Goal: Transaction & Acquisition: Purchase product/service

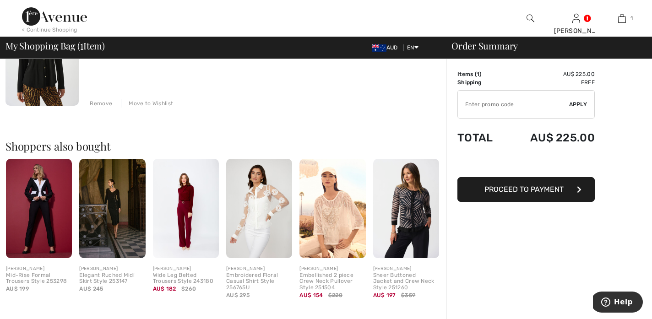
scroll to position [137, 0]
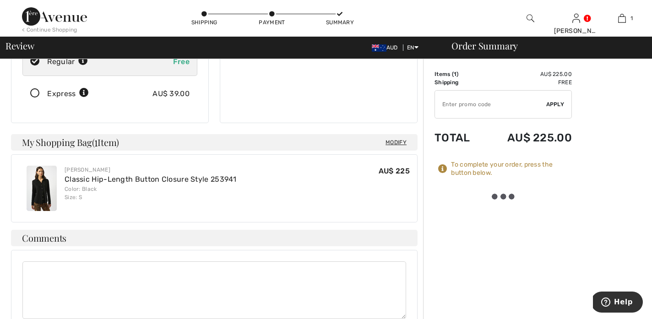
scroll to position [185, 0]
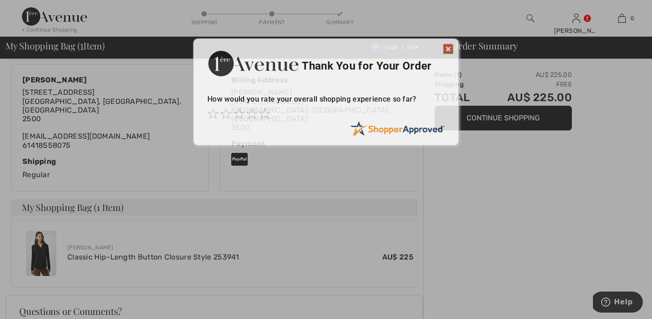
scroll to position [112, 0]
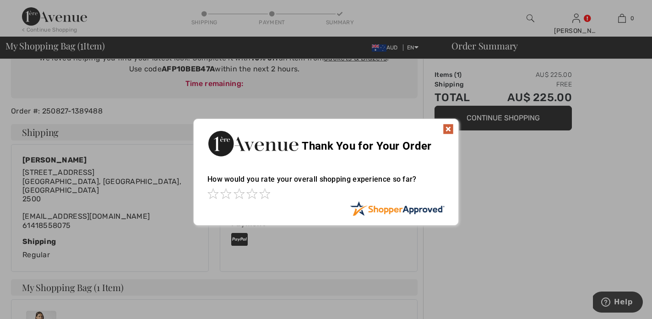
click at [450, 129] on img at bounding box center [448, 129] width 11 height 11
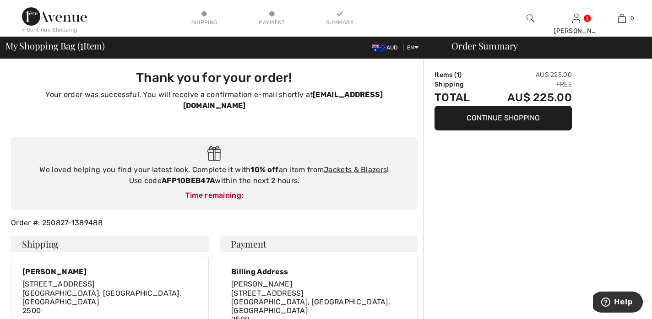
scroll to position [0, 0]
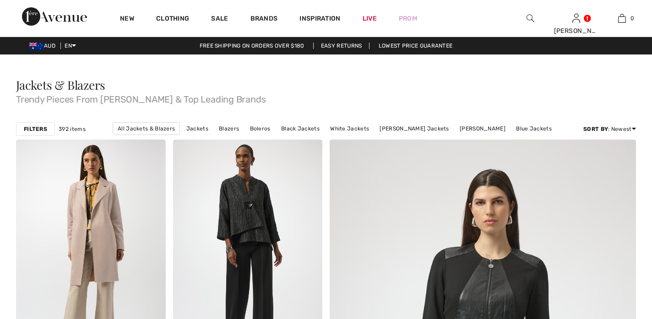
checkbox input "true"
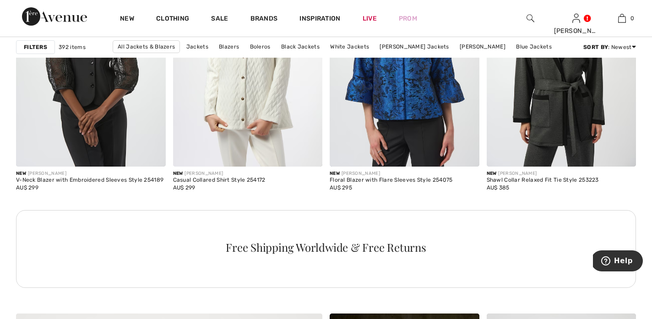
scroll to position [1819, 0]
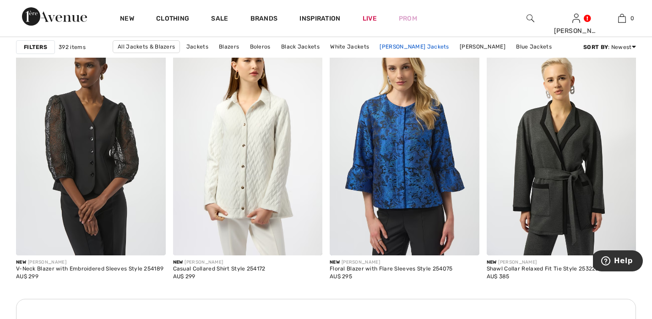
click at [416, 46] on link "[PERSON_NAME] Jackets" at bounding box center [414, 47] width 78 height 12
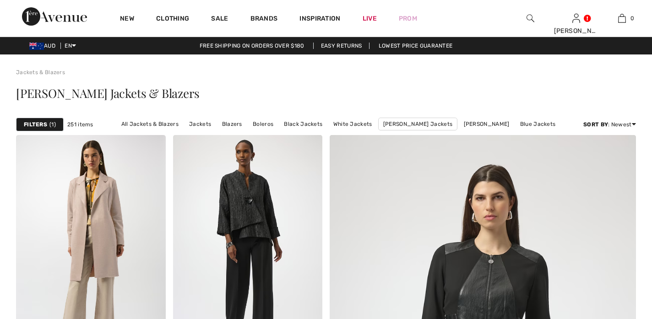
checkbox input "true"
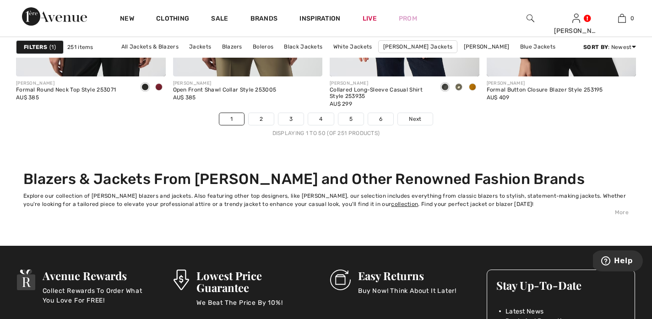
scroll to position [4080, 0]
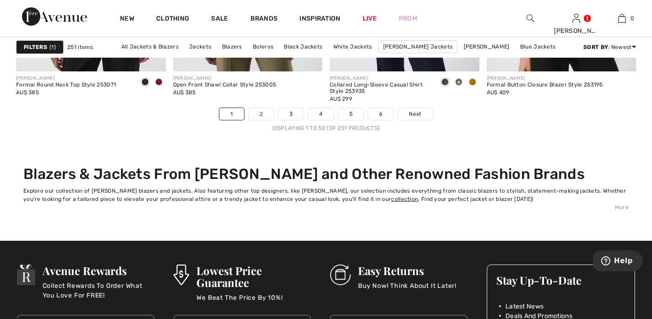
click at [261, 114] on link "2" at bounding box center [261, 114] width 25 height 12
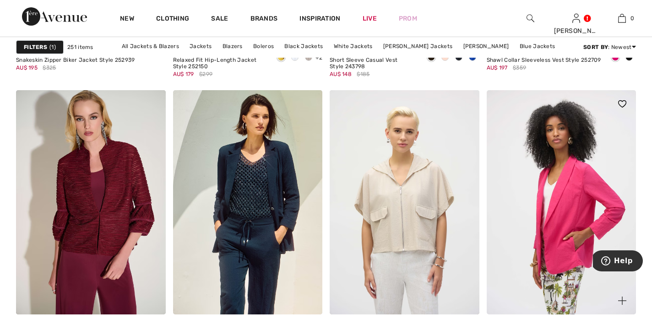
scroll to position [3566, 0]
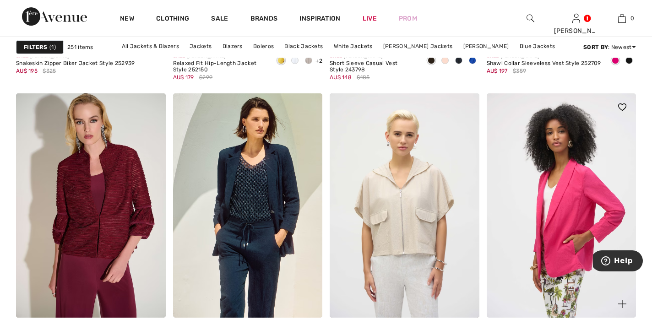
click at [572, 214] on img at bounding box center [562, 205] width 150 height 224
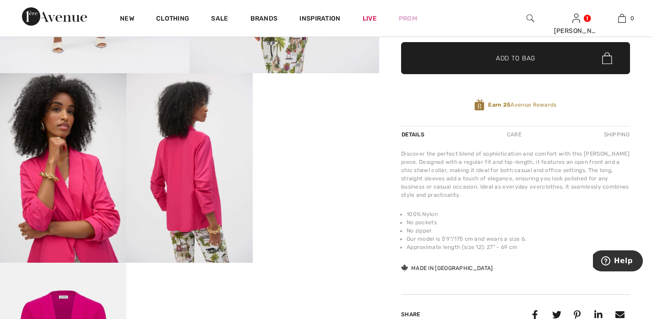
scroll to position [266, 0]
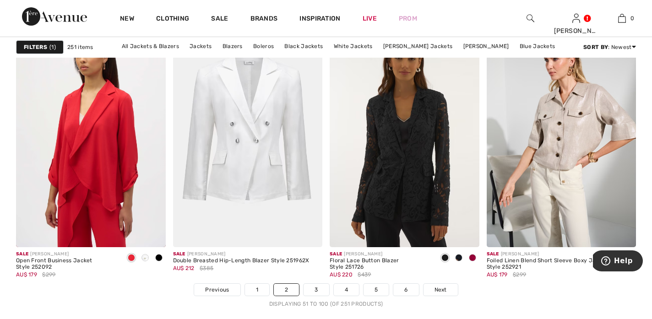
scroll to position [3903, 0]
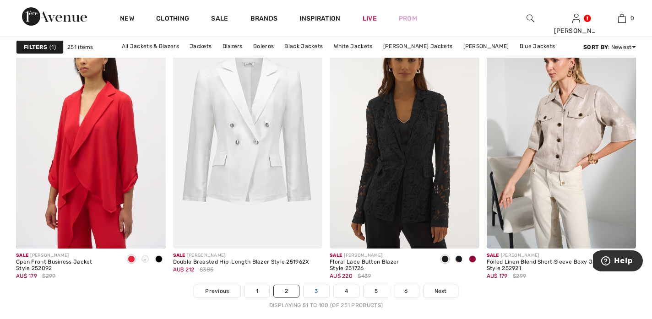
click at [320, 291] on link "3" at bounding box center [316, 291] width 25 height 12
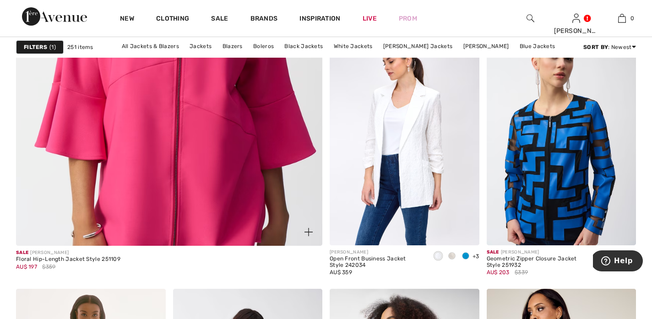
scroll to position [2464, 0]
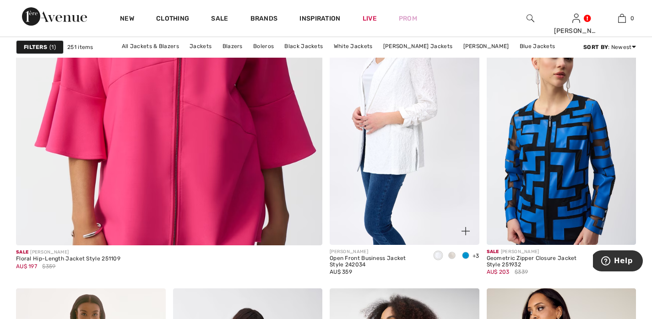
click at [407, 177] on img at bounding box center [405, 133] width 150 height 224
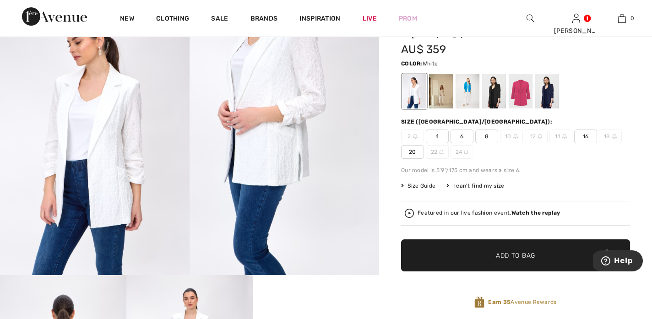
scroll to position [64, 0]
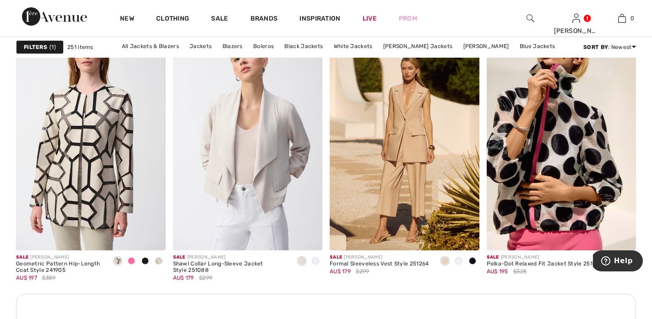
scroll to position [3000, 0]
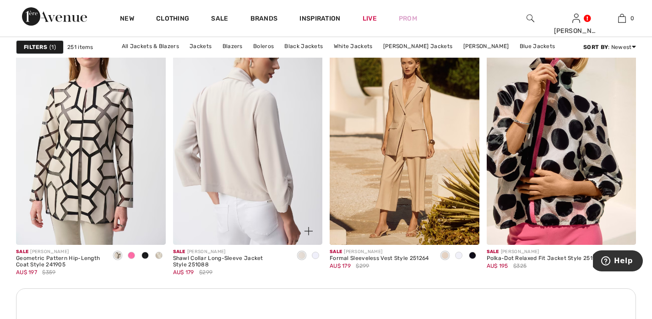
click at [262, 144] on img at bounding box center [248, 133] width 150 height 224
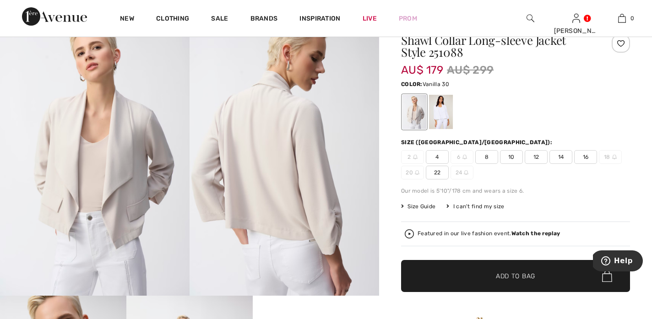
click at [446, 112] on div at bounding box center [441, 112] width 24 height 34
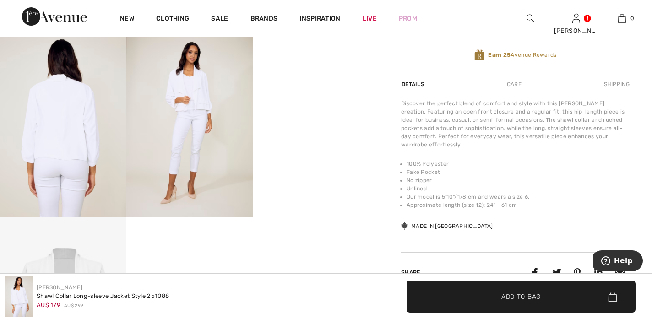
scroll to position [307, 0]
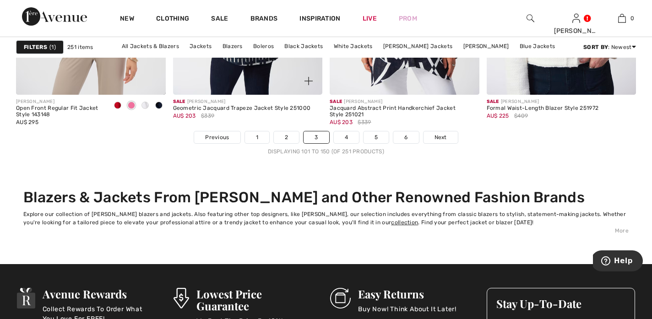
scroll to position [4096, 0]
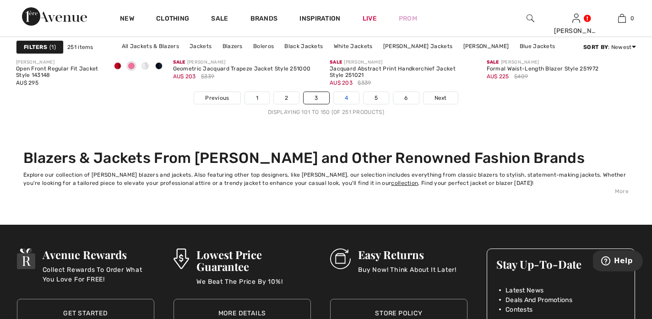
click at [346, 100] on link "4" at bounding box center [346, 98] width 25 height 12
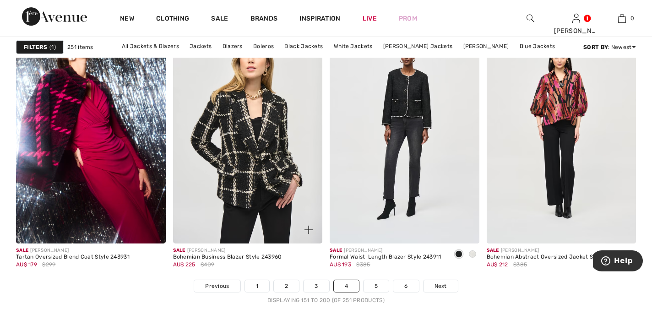
scroll to position [3911, 0]
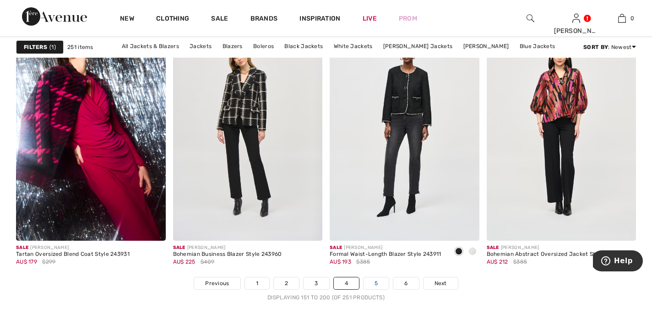
click at [376, 283] on link "5" at bounding box center [376, 284] width 25 height 12
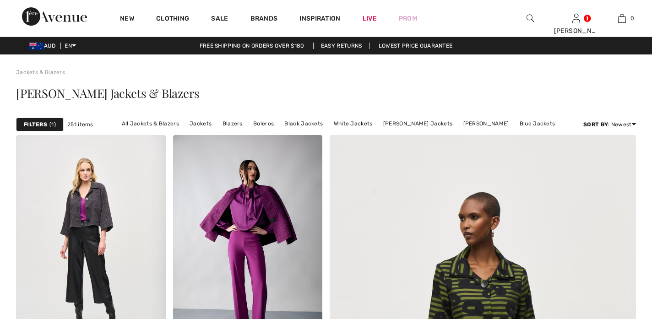
checkbox input "true"
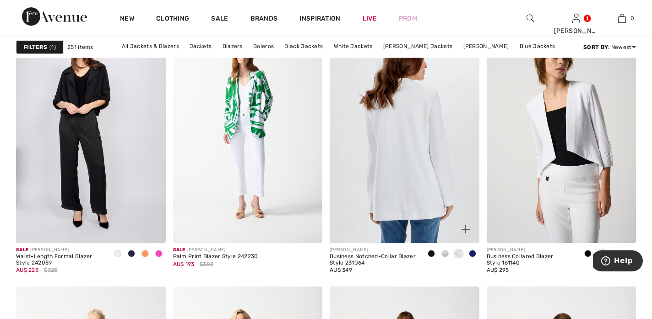
scroll to position [1284, 0]
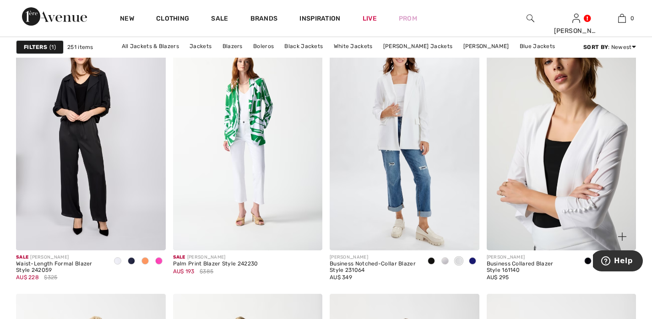
click at [576, 147] on img at bounding box center [562, 138] width 150 height 224
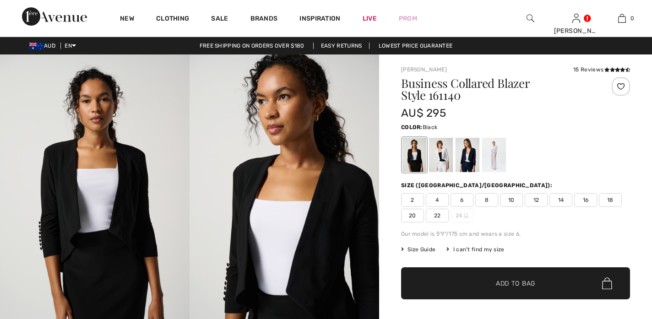
checkbox input "true"
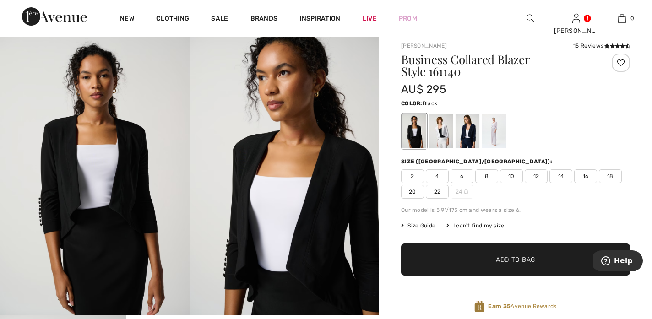
scroll to position [5, 0]
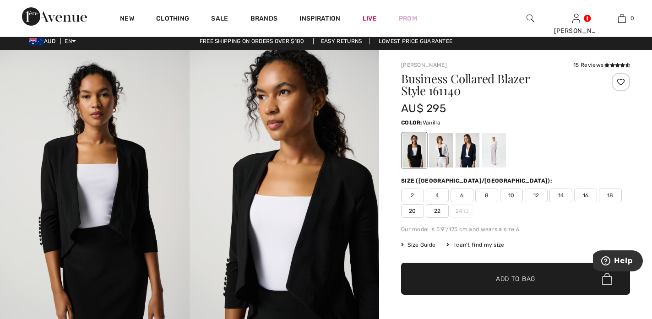
click at [437, 150] on div at bounding box center [441, 150] width 24 height 34
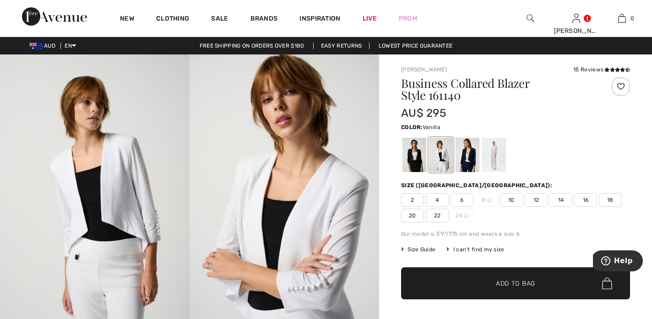
scroll to position [0, 0]
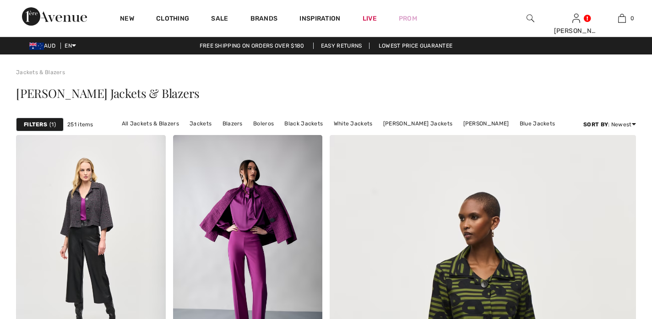
checkbox input "true"
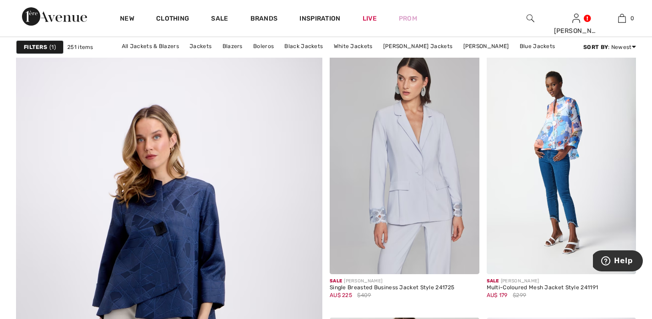
scroll to position [2173, 0]
